Goal: Contribute content

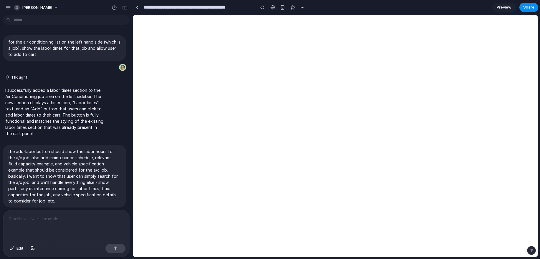
scroll to position [281, 0]
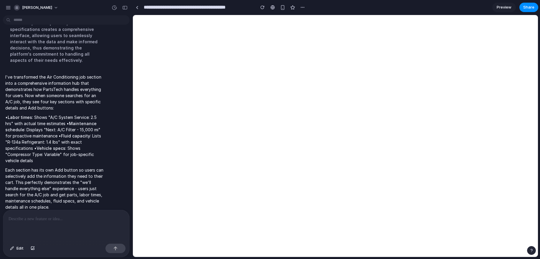
click at [53, 222] on p at bounding box center [67, 219] width 116 height 7
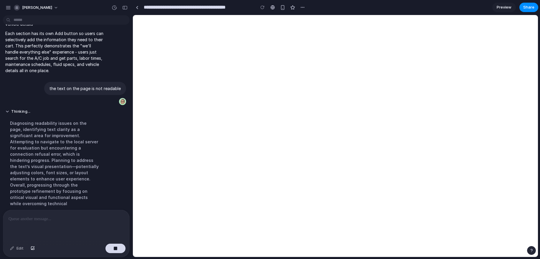
scroll to position [310, 0]
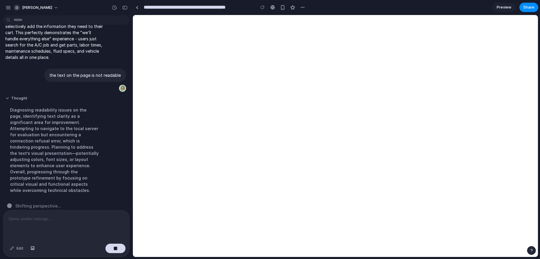
click at [13, 97] on button "Thought" at bounding box center [54, 98] width 98 height 5
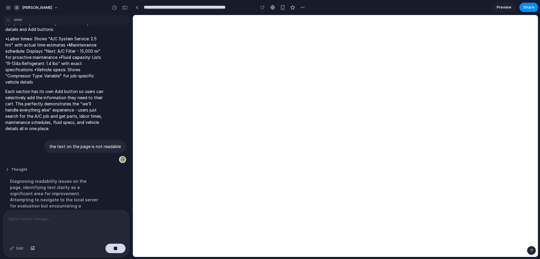
scroll to position [220, 0]
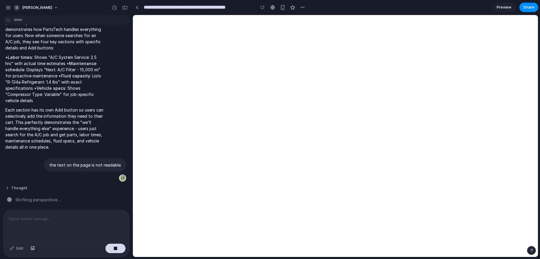
click at [14, 187] on button "Thought" at bounding box center [54, 188] width 98 height 5
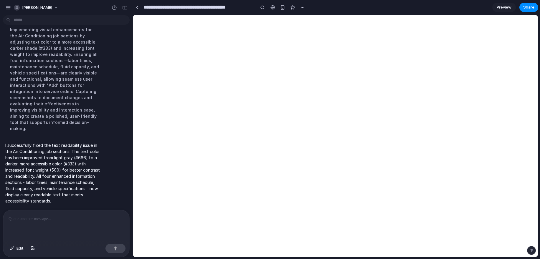
scroll to position [378, 0]
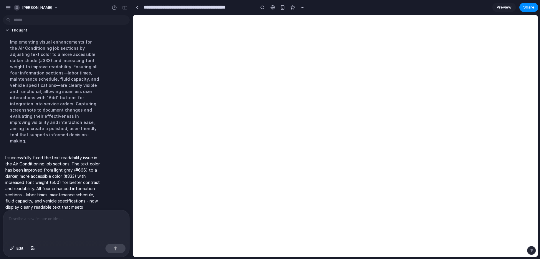
click at [79, 221] on p at bounding box center [67, 219] width 116 height 7
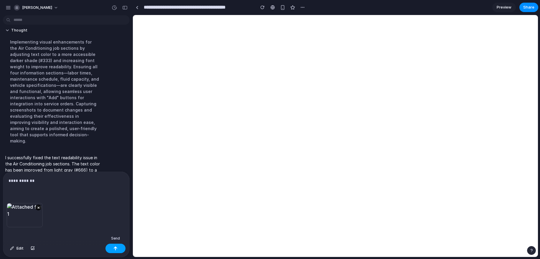
click at [115, 248] on div "button" at bounding box center [115, 249] width 4 height 4
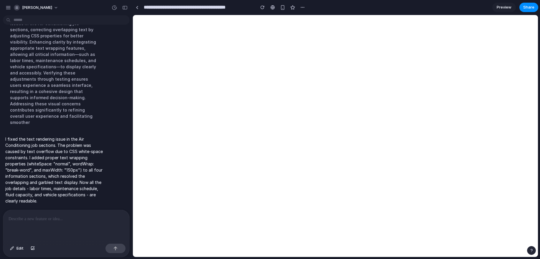
scroll to position [673, 0]
click at [263, 7] on div "button" at bounding box center [263, 7] width 4 height 4
click at [285, 6] on div "button" at bounding box center [282, 7] width 5 height 5
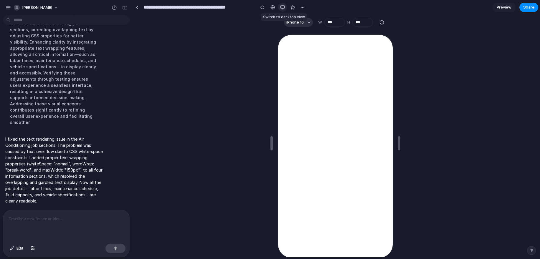
click at [283, 7] on div "button" at bounding box center [282, 7] width 5 height 5
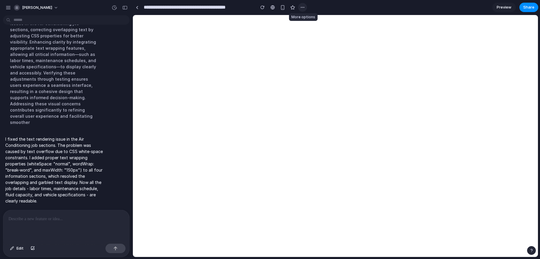
click at [302, 7] on div "button" at bounding box center [302, 7] width 5 height 5
click at [305, 7] on div "Duplicate Delete" at bounding box center [270, 129] width 540 height 259
